Goal: Information Seeking & Learning: Learn about a topic

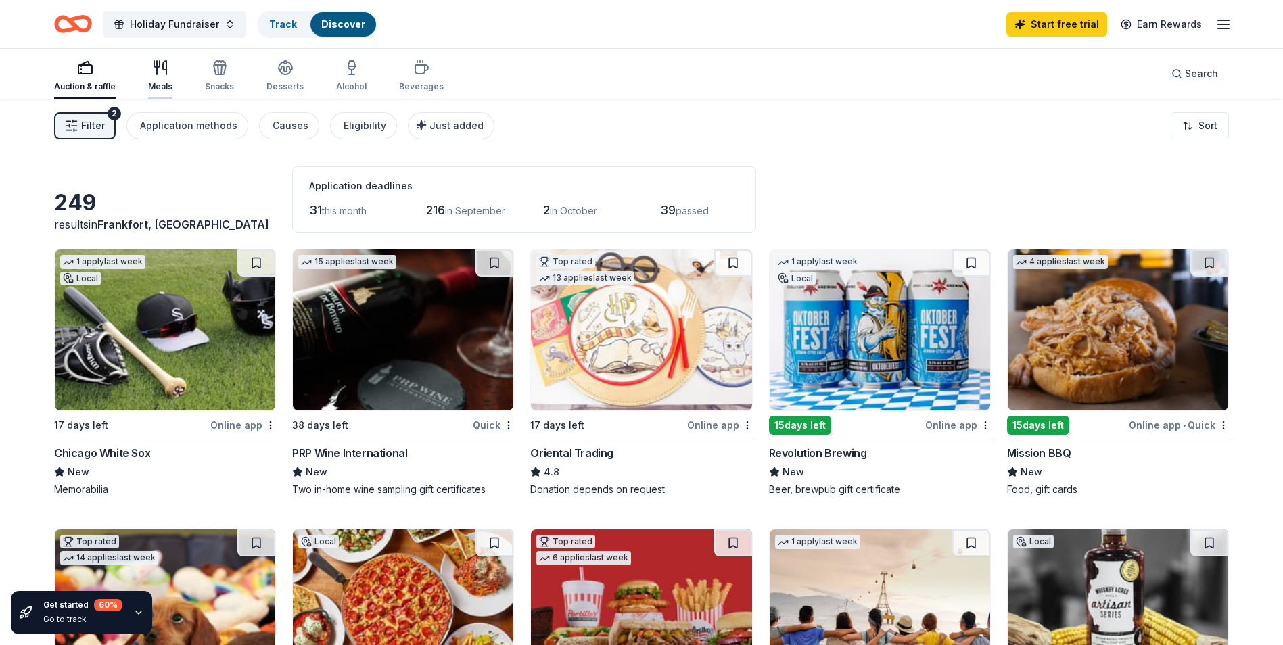
click at [157, 70] on icon "button" at bounding box center [160, 68] width 16 height 16
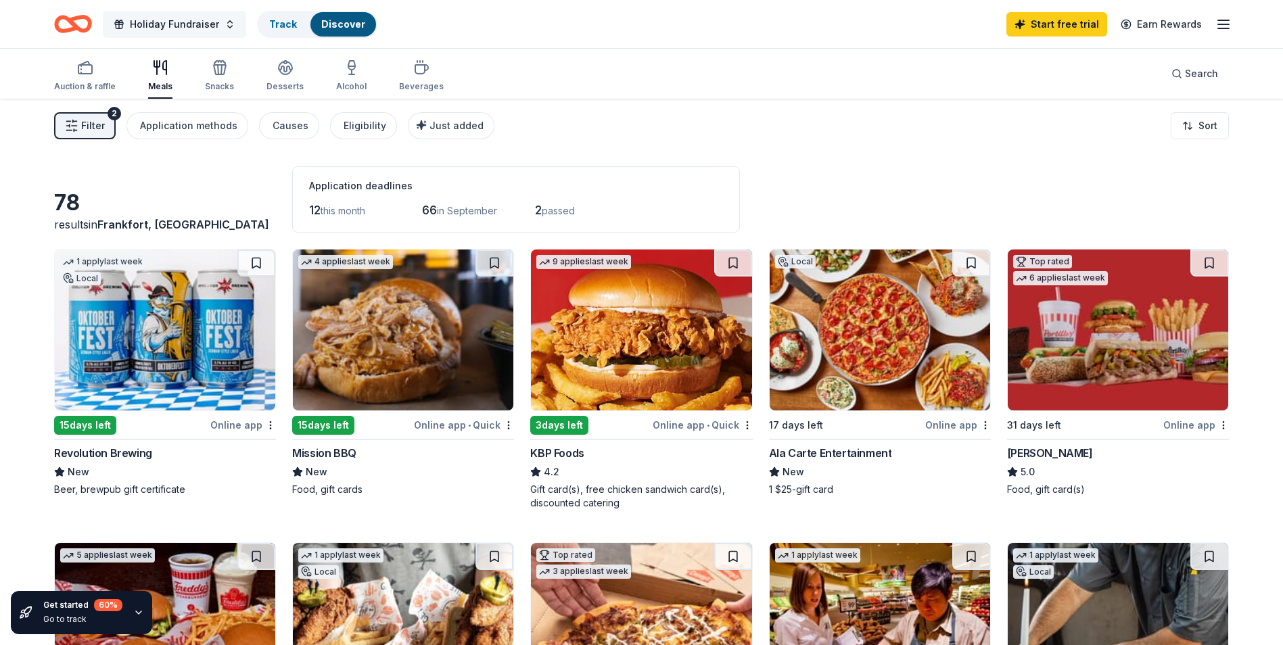
click at [225, 30] on button "Holiday Fundraiser" at bounding box center [174, 24] width 143 height 27
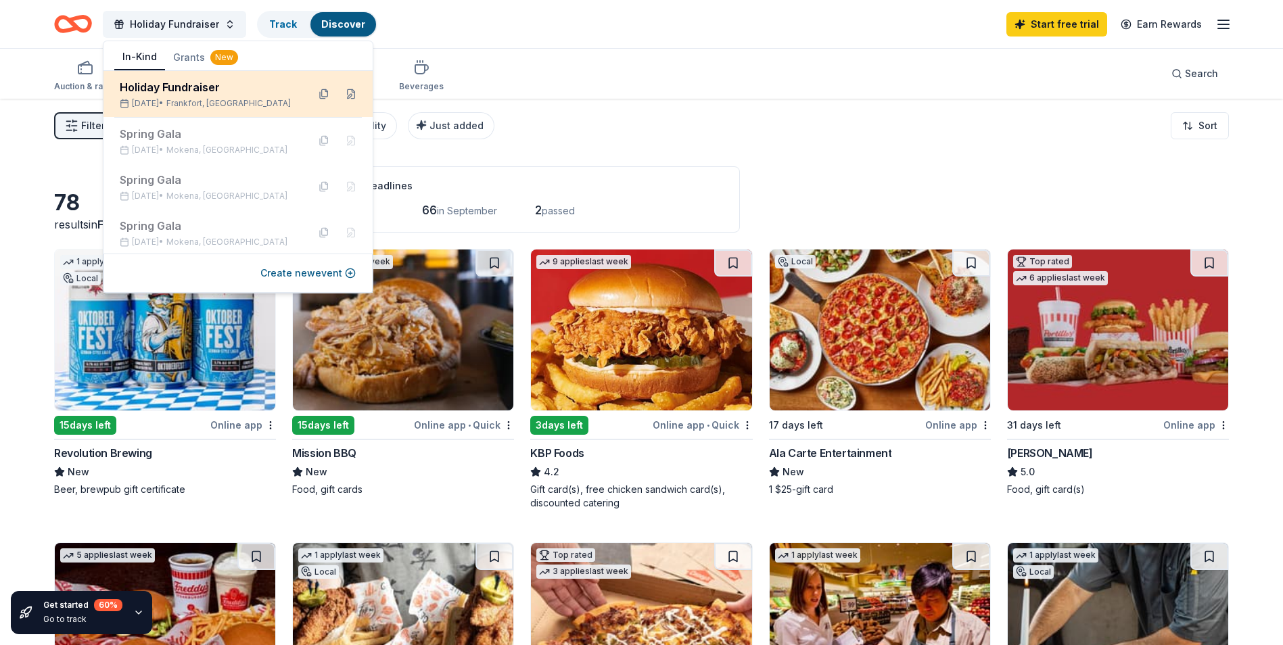
click at [179, 99] on div "[DATE] • [GEOGRAPHIC_DATA], IL" at bounding box center [208, 103] width 177 height 11
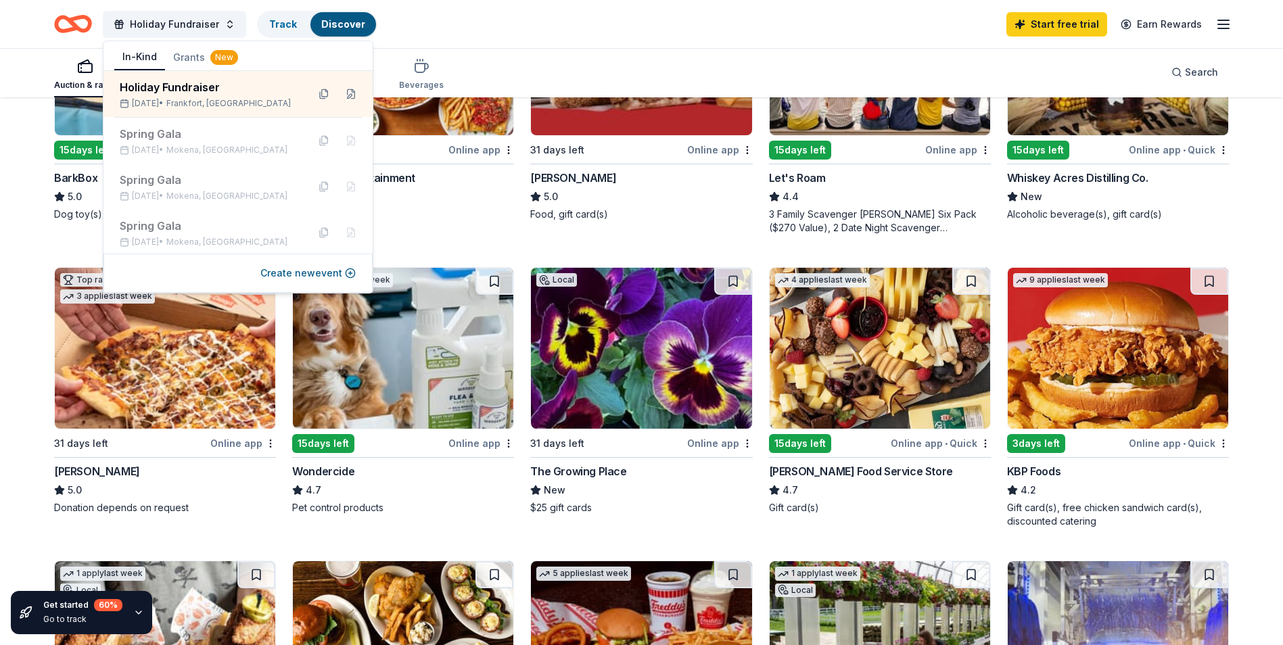
scroll to position [555, 0]
click at [405, 16] on div "Holiday Fundraiser Track Discover Start free trial Earn Rewards" at bounding box center [641, 24] width 1175 height 32
